Goal: Task Accomplishment & Management: Manage account settings

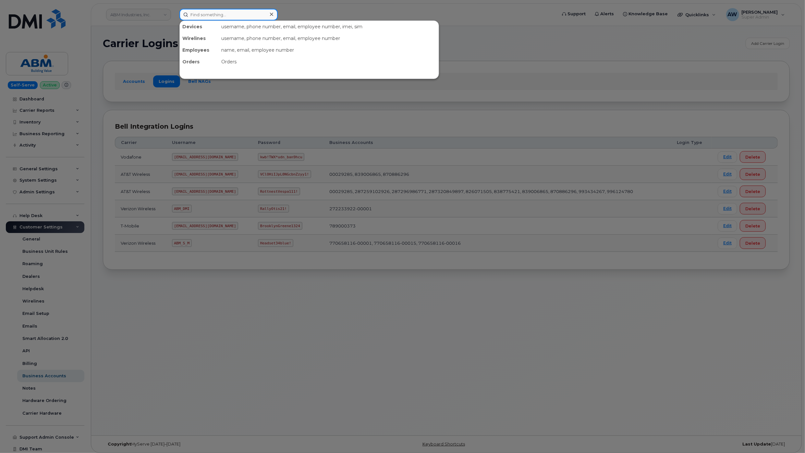
click at [251, 12] on input at bounding box center [229, 15] width 98 height 12
paste input "512.712.2365"
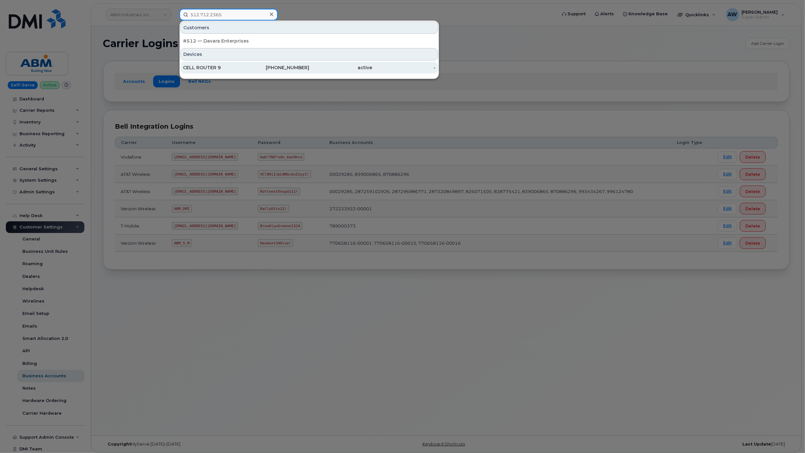
type input "512.712.2365"
click at [246, 67] on div "CELL ROUTER 9" at bounding box center [214, 67] width 63 height 6
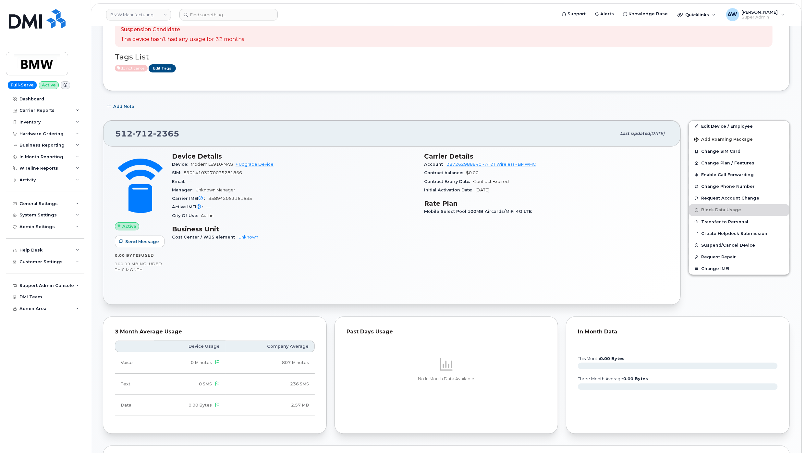
scroll to position [260, 0]
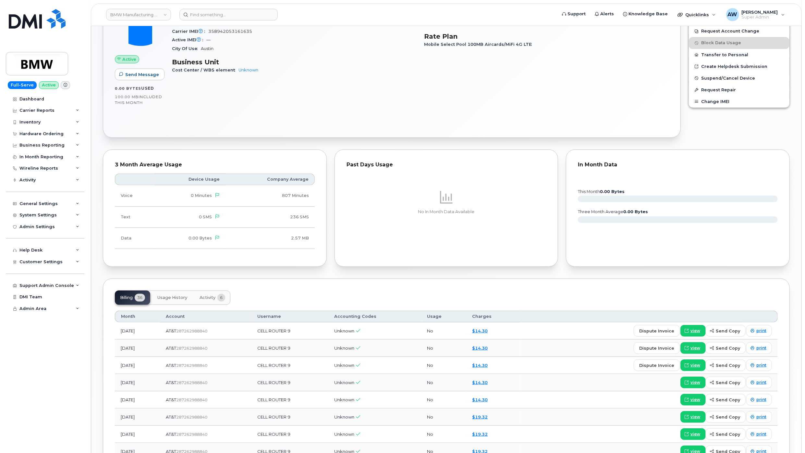
click at [168, 300] on span "Usage History" at bounding box center [172, 297] width 30 height 5
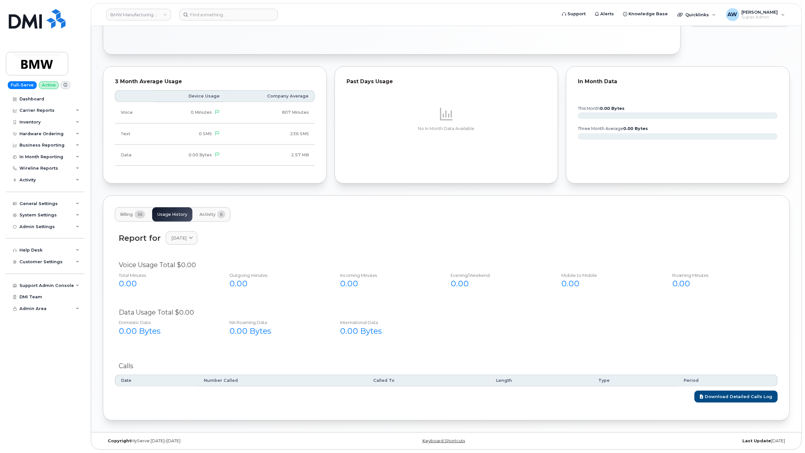
scroll to position [345, 0]
click at [187, 235] on span "[DATE]" at bounding box center [178, 238] width 15 height 6
click at [189, 290] on div "August" at bounding box center [197, 293] width 59 height 11
click at [183, 239] on span "[DATE]" at bounding box center [178, 238] width 15 height 6
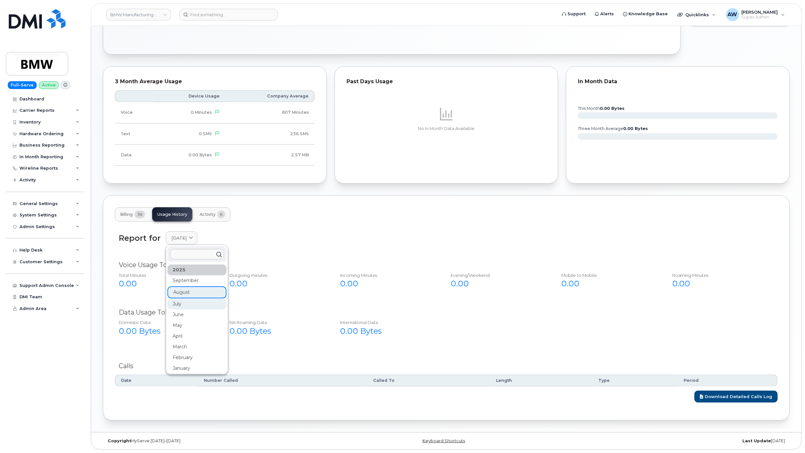
click at [182, 304] on div "July" at bounding box center [197, 303] width 59 height 11
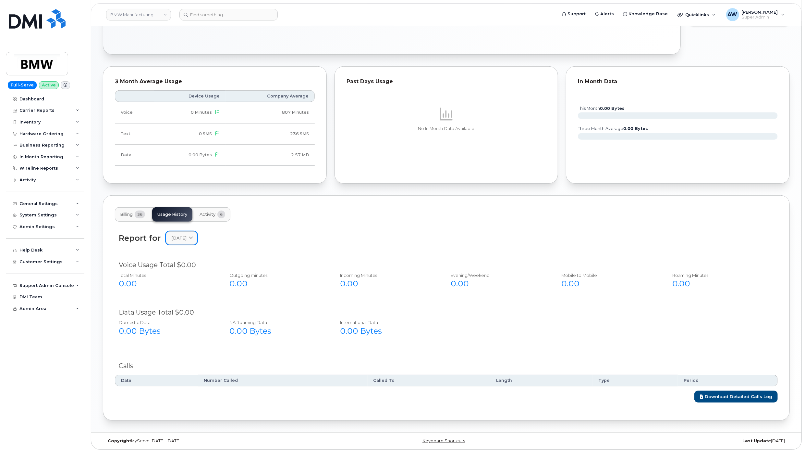
click at [186, 234] on link "[DATE]" at bounding box center [181, 237] width 31 height 13
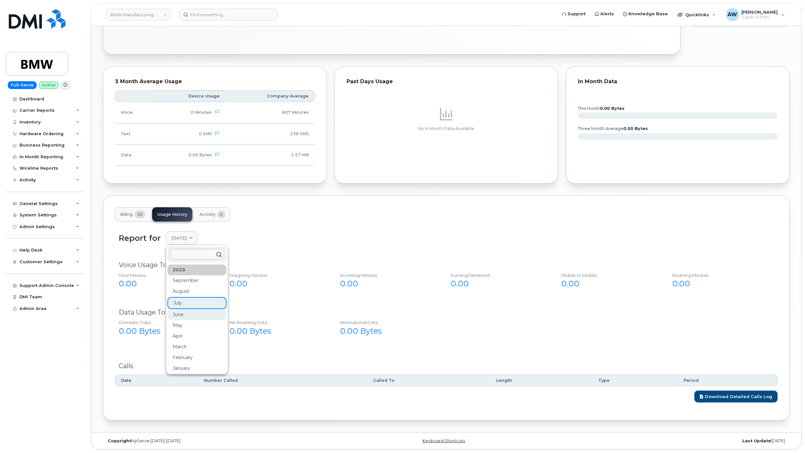
click at [189, 316] on div "June" at bounding box center [197, 314] width 59 height 11
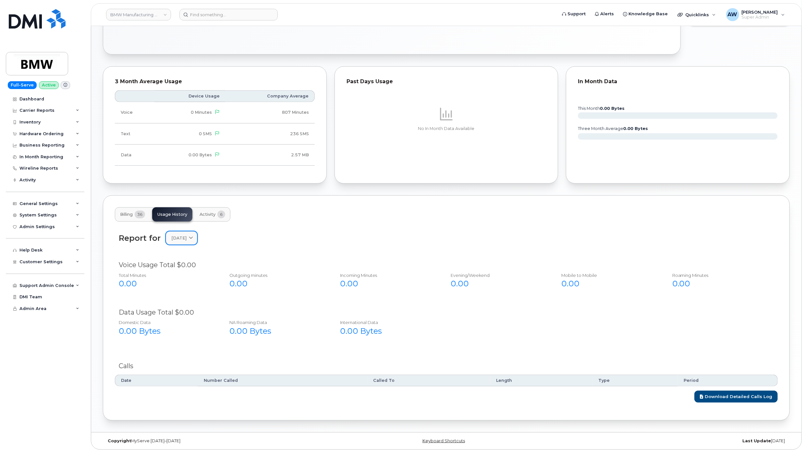
click at [187, 239] on span "[DATE]" at bounding box center [178, 238] width 15 height 6
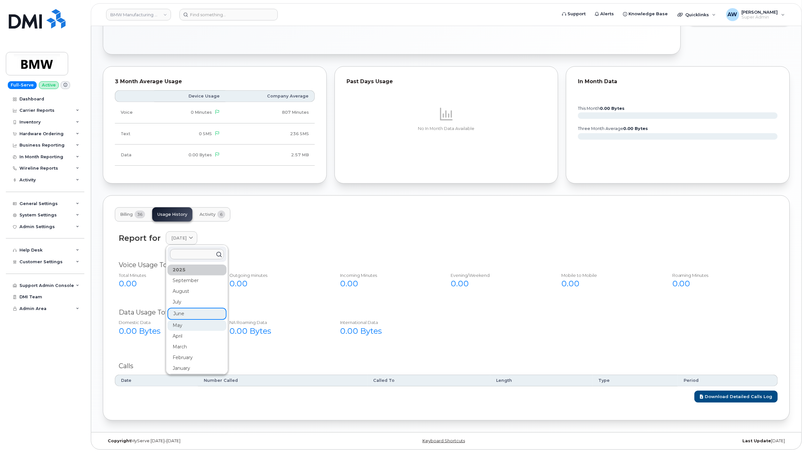
click at [195, 322] on div "May" at bounding box center [197, 325] width 59 height 11
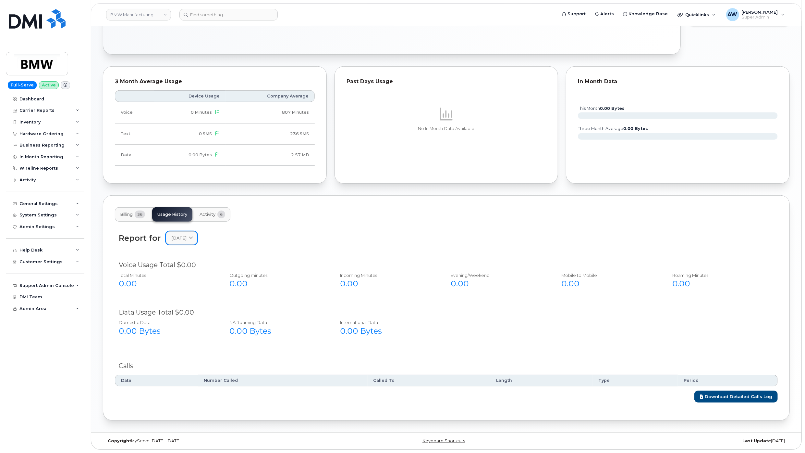
click at [193, 239] on icon at bounding box center [191, 238] width 4 height 4
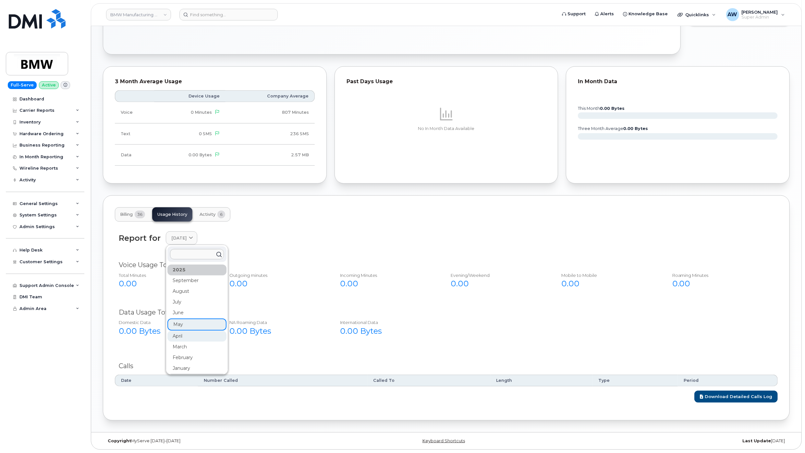
click at [188, 337] on div "April" at bounding box center [197, 335] width 59 height 11
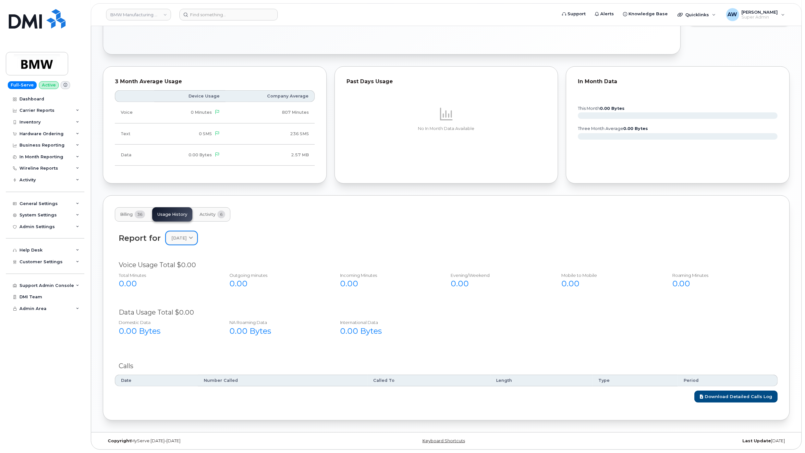
click at [179, 239] on span "[DATE]" at bounding box center [178, 238] width 15 height 6
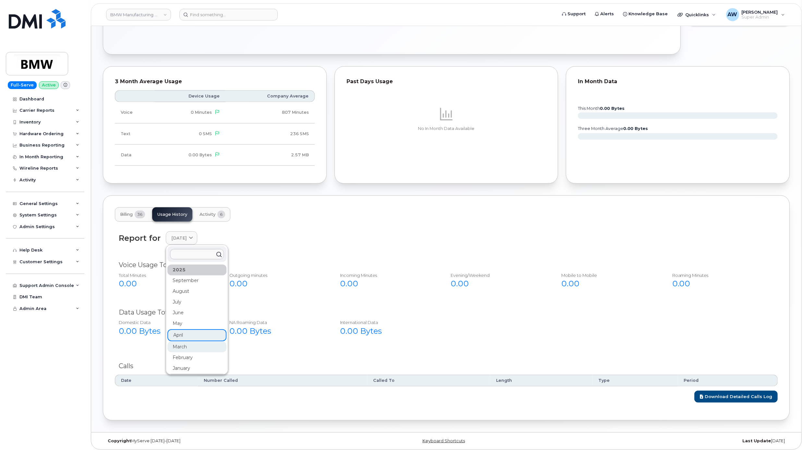
click at [182, 346] on div "March" at bounding box center [197, 346] width 59 height 11
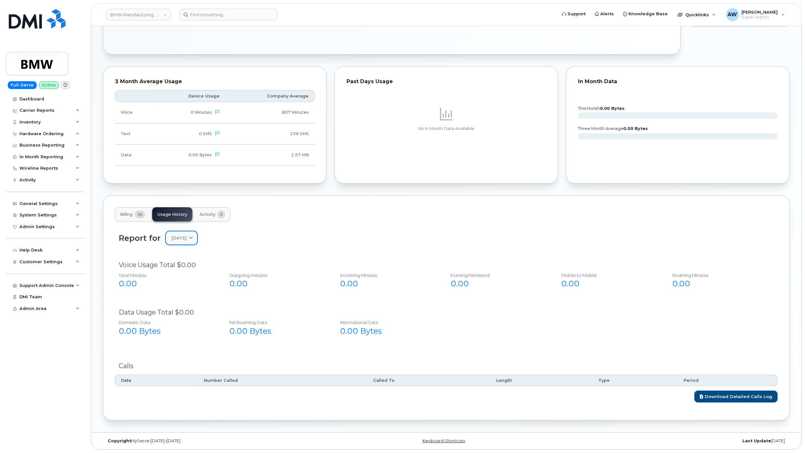
click at [191, 231] on link "[DATE]" at bounding box center [181, 237] width 31 height 13
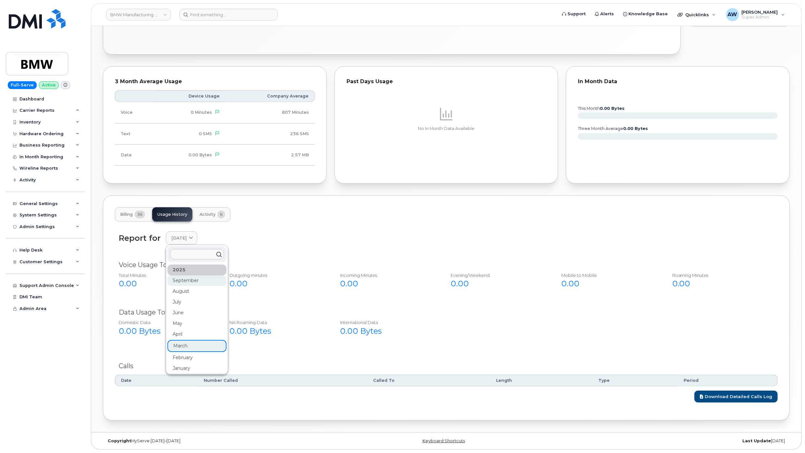
click at [181, 281] on div "September" at bounding box center [197, 280] width 59 height 11
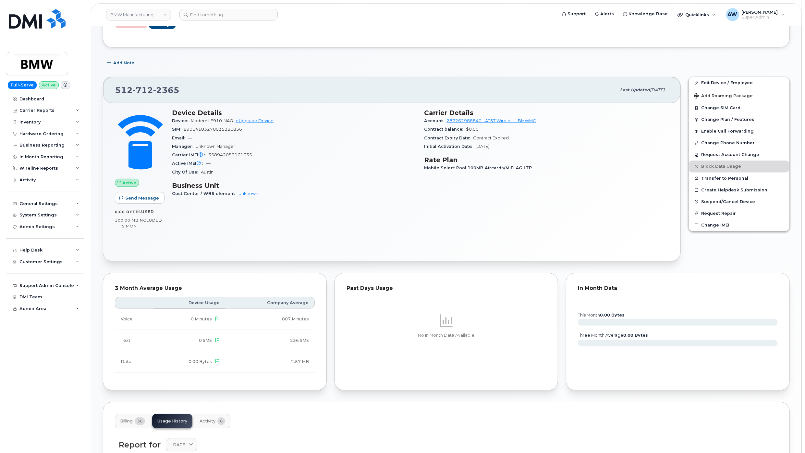
scroll to position [85, 0]
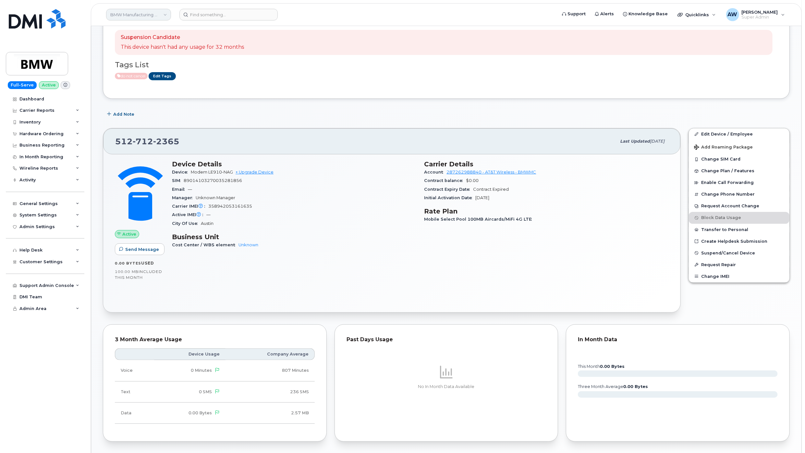
click at [132, 10] on link "BMW Manufacturing Co LLC" at bounding box center [138, 15] width 65 height 12
type input "abm"
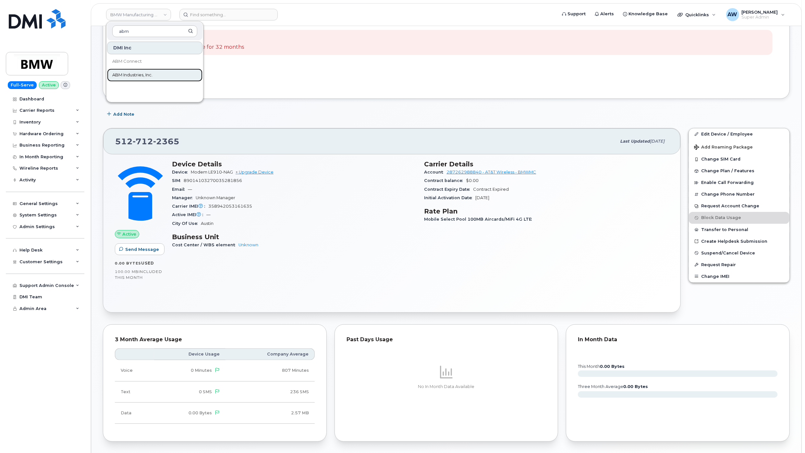
click at [141, 73] on span "ABM Industries, Inc." at bounding box center [132, 75] width 40 height 6
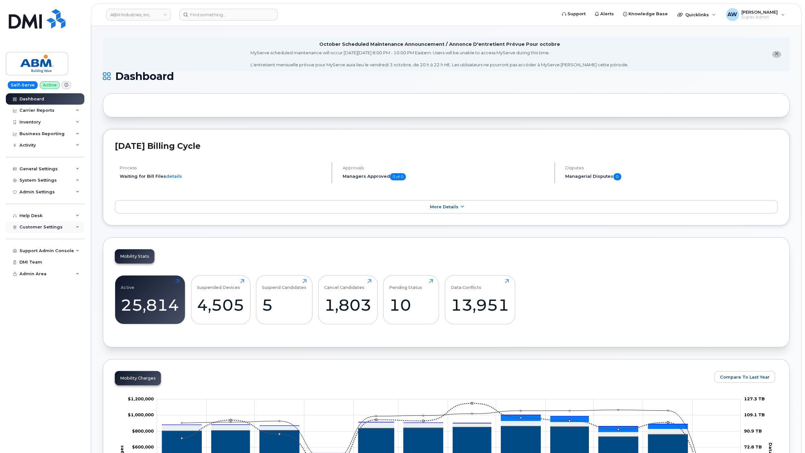
click at [41, 226] on span "Customer Settings" at bounding box center [40, 226] width 43 height 5
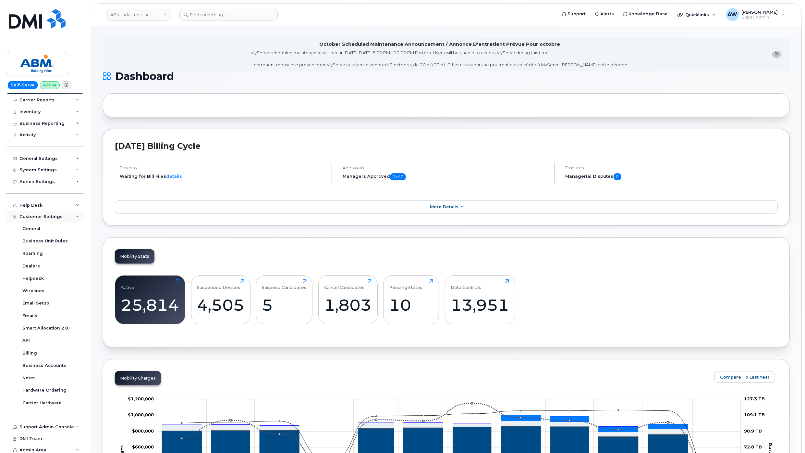
scroll to position [12, 0]
click at [40, 362] on div "Business Accounts" at bounding box center [44, 363] width 44 height 6
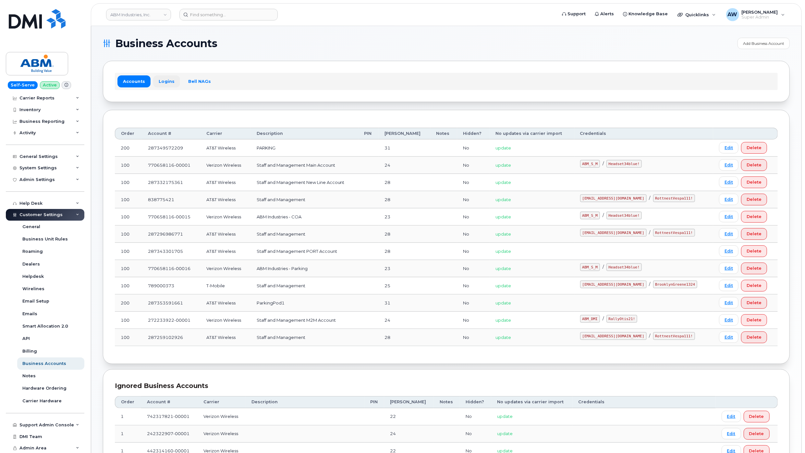
click at [174, 77] on link "Logins" at bounding box center [166, 81] width 27 height 12
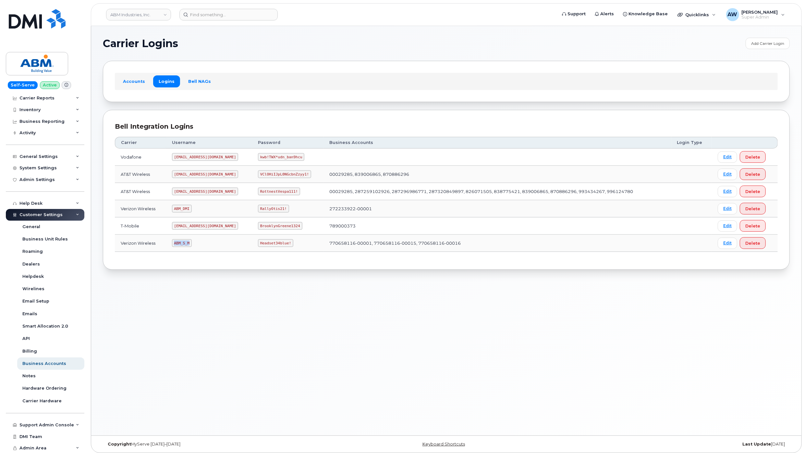
drag, startPoint x: 176, startPoint y: 244, endPoint x: 194, endPoint y: 243, distance: 18.5
click at [194, 243] on td "ABM_S_M" at bounding box center [209, 242] width 86 height 17
copy code "ABM_S_M"
drag, startPoint x: 238, startPoint y: 245, endPoint x: 274, endPoint y: 245, distance: 36.0
click at [274, 245] on td "Headset34blue!" at bounding box center [287, 242] width 71 height 17
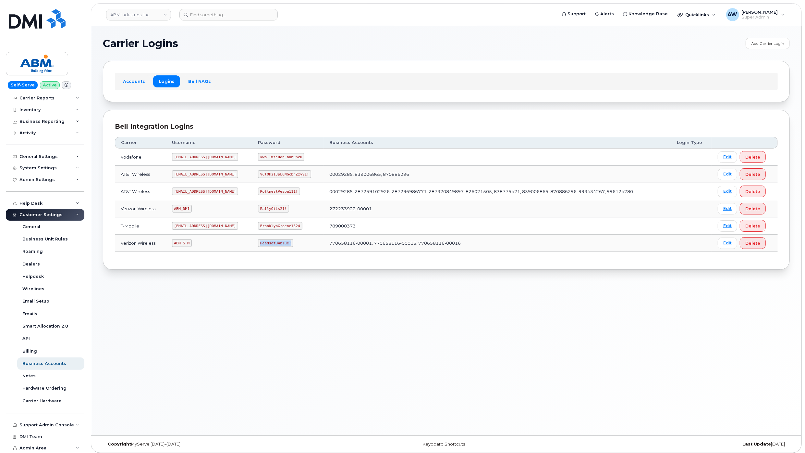
copy code "Headset34blue!"
drag, startPoint x: 177, startPoint y: 191, endPoint x: 207, endPoint y: 193, distance: 30.5
click at [207, 193] on td "abm@dminc.com" at bounding box center [209, 191] width 86 height 17
copy code "abm@dminc.com"
drag, startPoint x: 240, startPoint y: 194, endPoint x: 275, endPoint y: 193, distance: 35.7
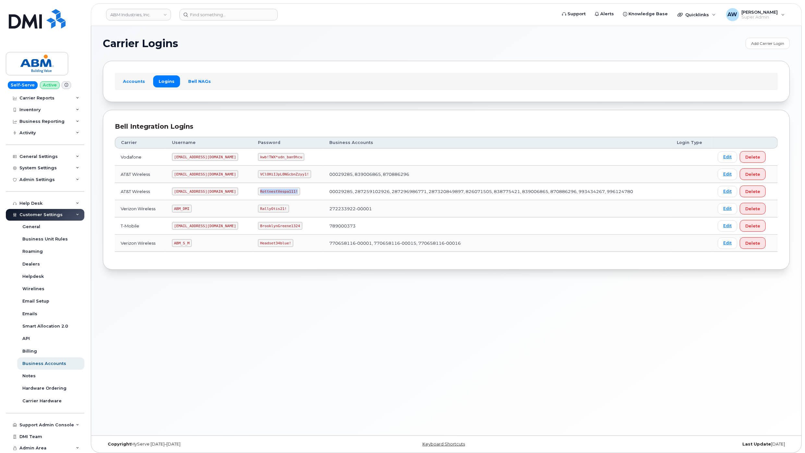
click at [275, 193] on code "RottnestVespa111!" at bounding box center [279, 191] width 42 height 8
copy code "RottnestVespa111!"
